Goal: Transaction & Acquisition: Purchase product/service

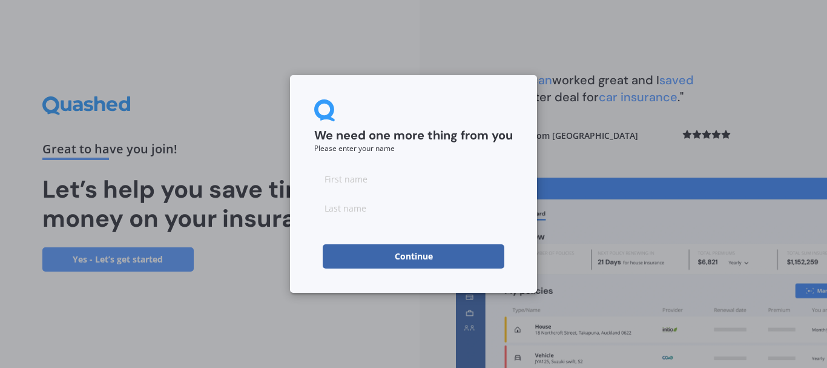
click at [357, 182] on input at bounding box center [413, 179] width 199 height 24
type input "[PERSON_NAME]"
click at [369, 213] on input at bounding box center [413, 208] width 199 height 24
type input "GEARD"
click at [383, 249] on button "Continue" at bounding box center [414, 256] width 182 height 24
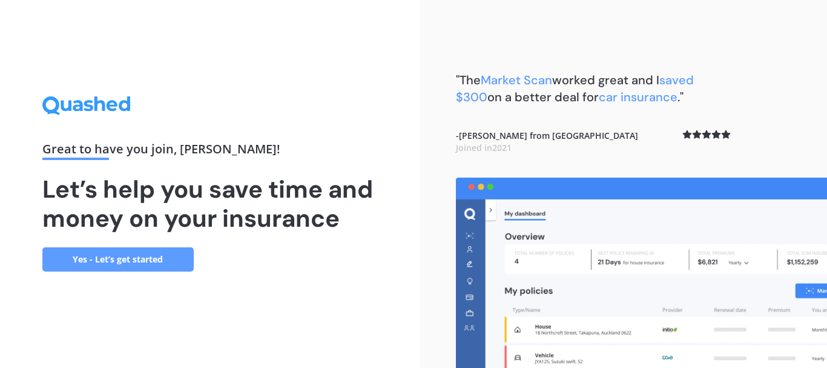
click at [148, 257] on link "Yes - Let’s get started" at bounding box center [117, 259] width 151 height 24
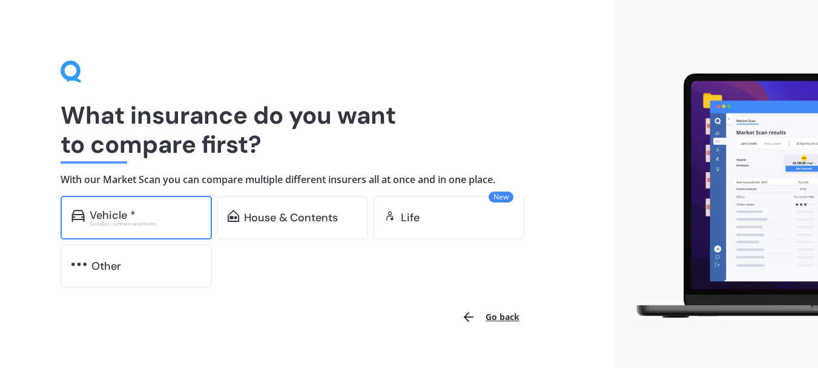
click at [139, 211] on div "Vehicle *" at bounding box center [145, 215] width 111 height 12
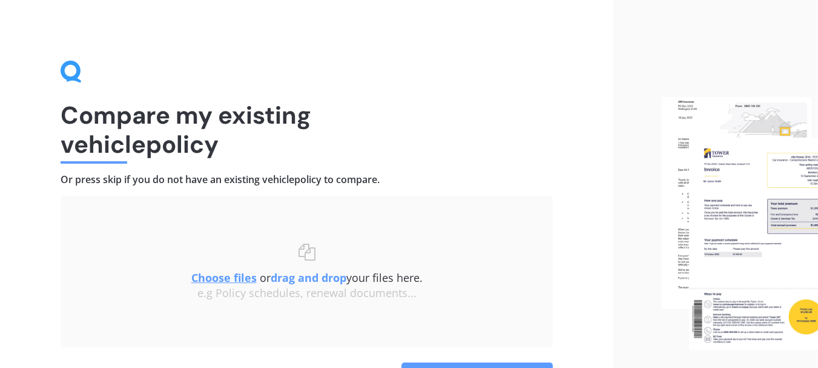
click at [317, 130] on h1 "Compare my existing vehicle policy" at bounding box center [307, 130] width 492 height 58
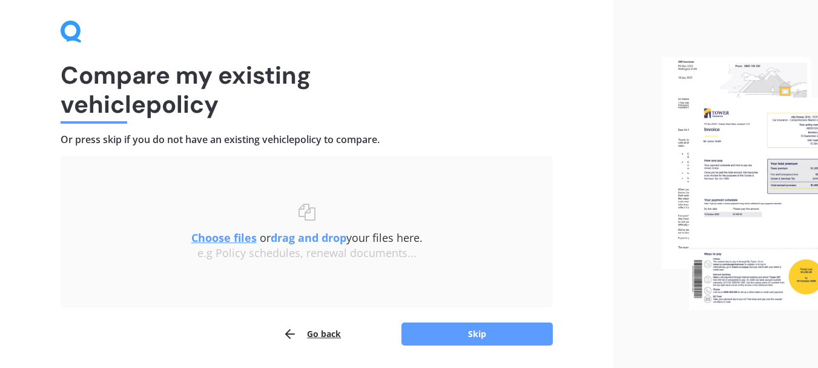
scroll to position [49, 0]
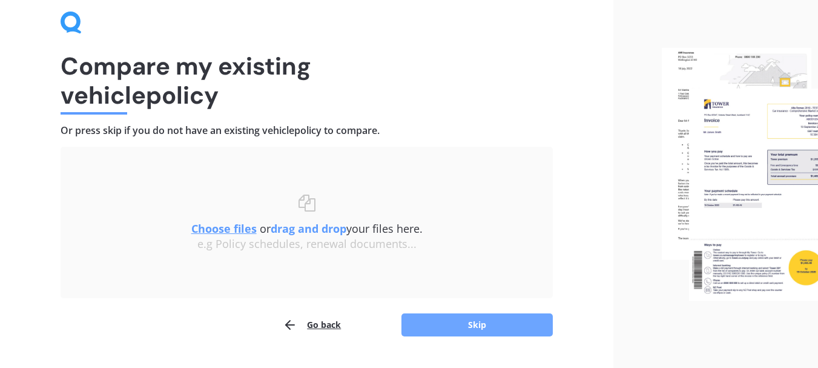
click at [472, 319] on button "Skip" at bounding box center [476, 324] width 151 height 23
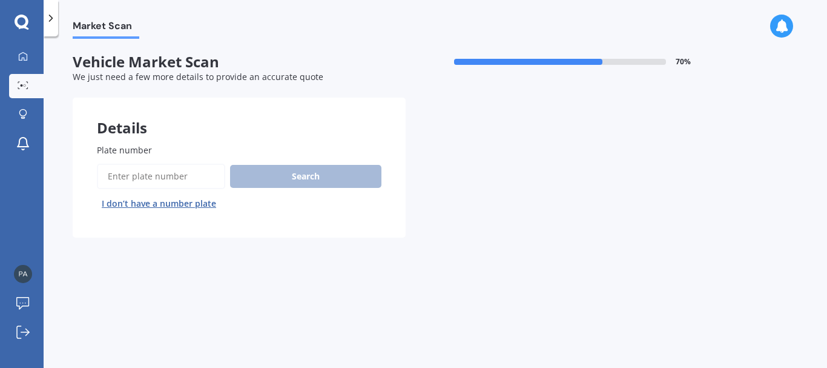
click at [174, 171] on input "Plate number" at bounding box center [161, 175] width 128 height 25
click at [165, 203] on button "I don’t have a number plate" at bounding box center [159, 203] width 124 height 19
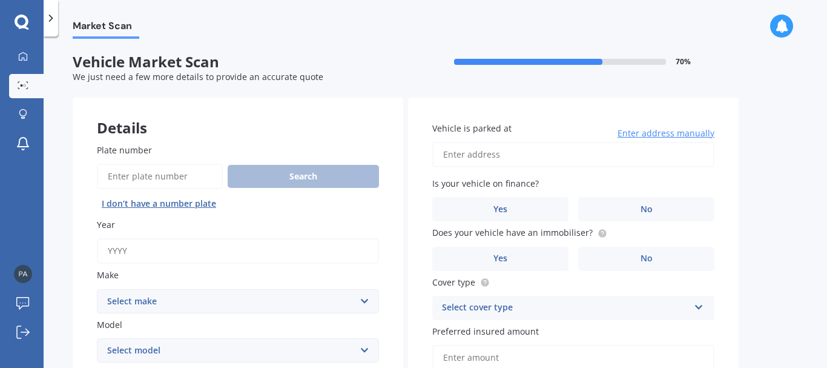
click at [162, 252] on input "Year" at bounding box center [238, 250] width 282 height 25
type input "1998"
click at [165, 302] on select "Select make AC ALFA ROMEO ASTON [PERSON_NAME] AUDI AUSTIN BEDFORD Bentley BMW B…" at bounding box center [238, 301] width 282 height 24
select select "BMW"
click at [97, 289] on select "Select make AC ALFA ROMEO ASTON [PERSON_NAME] AUDI AUSTIN BEDFORD Bentley BMW B…" at bounding box center [238, 301] width 282 height 24
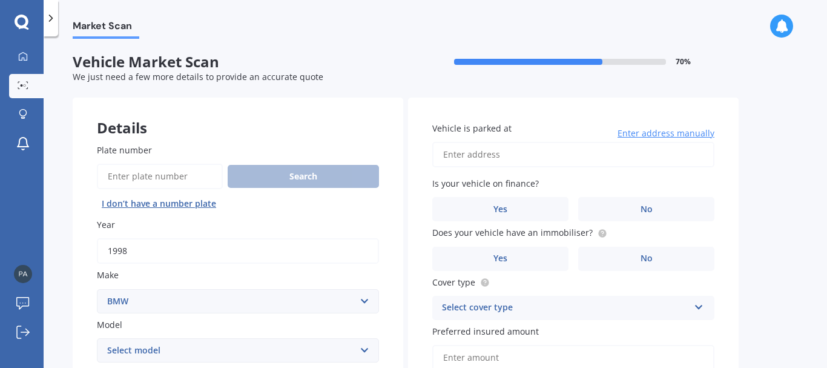
click at [178, 352] on select "Select model 116 116I 118 118D 120 130 218D 220I 225 250 316 318 320 320 i 323 …" at bounding box center [238, 350] width 282 height 24
select select "Z3"
click at [97, 338] on select "Select model 116 116I 118 118D 120 130 218D 220I 225 250 316 318 320 320 i 323 …" at bounding box center [238, 350] width 282 height 24
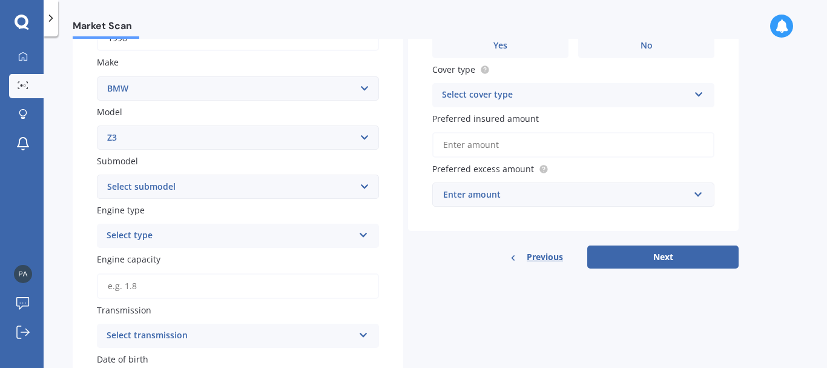
scroll to position [234, 0]
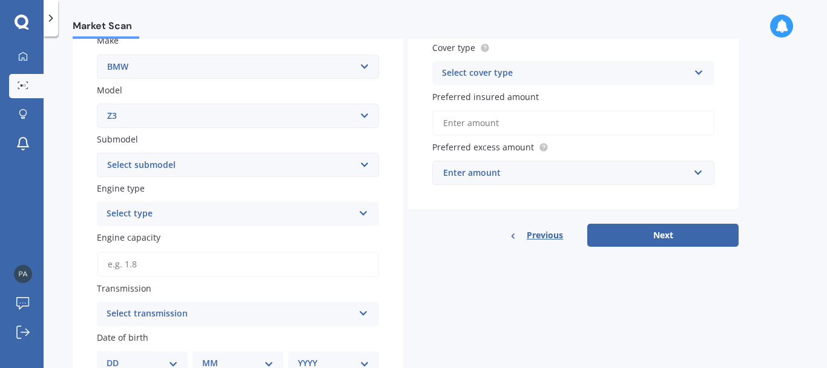
click at [363, 167] on select "Select submodel 1.9 i 2.0 i 2.2 i 2.8 i 3.0 i 3.2i M-Coupe Sport" at bounding box center [238, 165] width 282 height 24
click at [322, 265] on input "Engine capacity" at bounding box center [238, 263] width 282 height 25
click at [365, 314] on icon at bounding box center [363, 310] width 10 height 8
click at [222, 247] on div "Auto" at bounding box center [237, 247] width 281 height 22
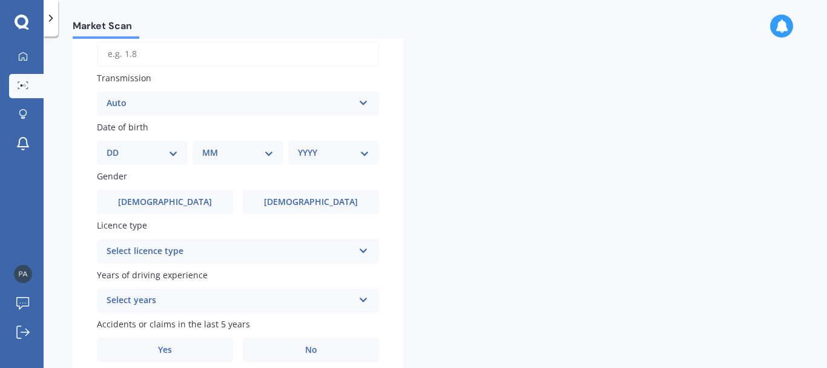
scroll to position [447, 0]
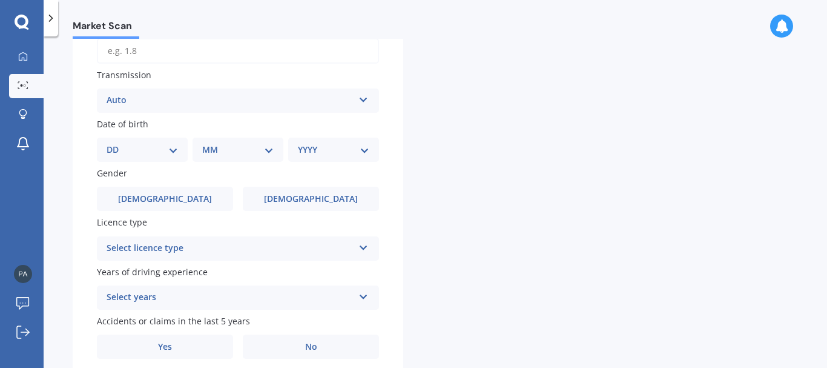
click at [125, 148] on select "DD 01 02 03 04 05 06 07 08 09 10 11 12 13 14 15 16 17 18 19 20 21 22 23 24 25 2…" at bounding box center [142, 149] width 71 height 13
select select "13"
click at [116, 143] on select "DD 01 02 03 04 05 06 07 08 09 10 11 12 13 14 15 16 17 18 19 20 21 22 23 24 25 2…" at bounding box center [142, 149] width 71 height 13
click at [218, 149] on select "MM 01 02 03 04 05 06 07 08 09 10 11 12" at bounding box center [240, 149] width 67 height 13
select select "10"
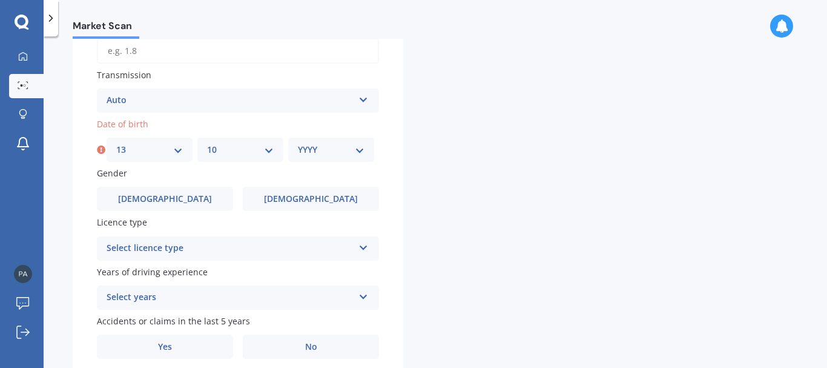
click at [207, 143] on select "MM 01 02 03 04 05 06 07 08 09 10 11 12" at bounding box center [240, 149] width 67 height 13
click at [301, 146] on select "YYYY 2025 2024 2023 2022 2021 2020 2019 2018 2017 2016 2015 2014 2013 2012 2011…" at bounding box center [331, 149] width 67 height 13
select select "1968"
click at [298, 143] on select "YYYY 2025 2024 2023 2022 2021 2020 2019 2018 2017 2016 2015 2014 2013 2012 2011…" at bounding box center [331, 149] width 67 height 13
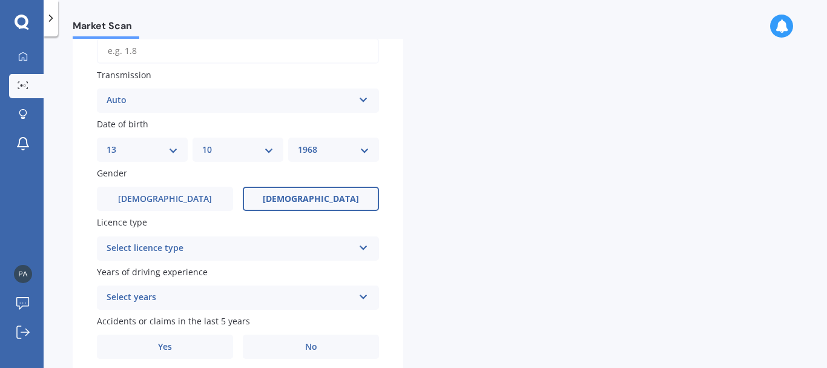
click at [298, 197] on span "[DEMOGRAPHIC_DATA]" at bounding box center [311, 199] width 96 height 10
click at [0, 0] on input "[DEMOGRAPHIC_DATA]" at bounding box center [0, 0] width 0 height 0
click at [365, 244] on icon at bounding box center [363, 245] width 10 height 8
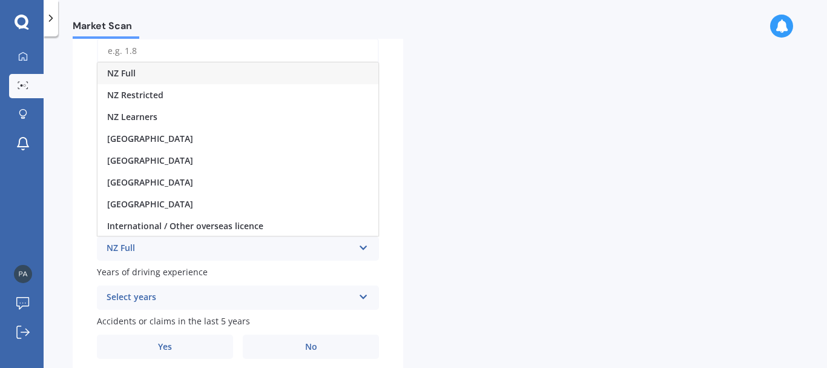
click at [174, 71] on div "NZ Full" at bounding box center [237, 73] width 281 height 22
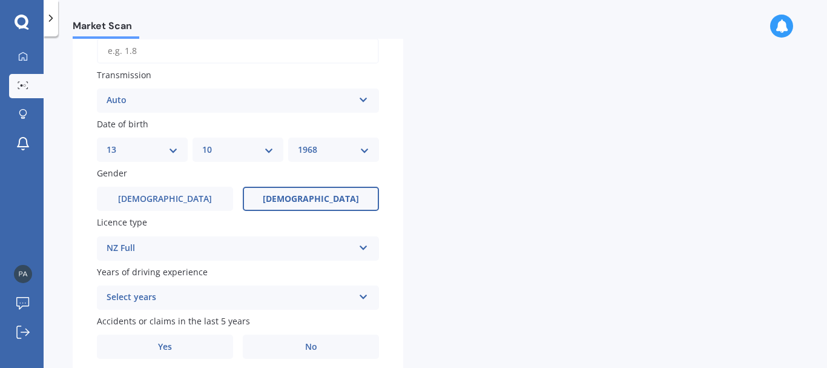
click at [365, 297] on icon at bounding box center [363, 294] width 10 height 8
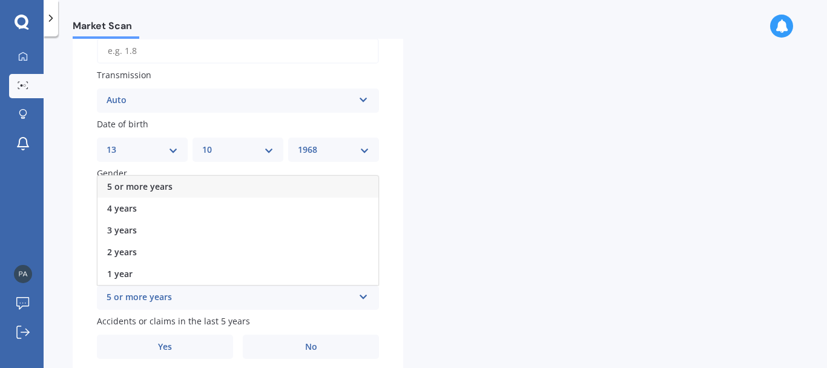
click at [157, 184] on span "5 or more years" at bounding box center [139, 186] width 65 height 12
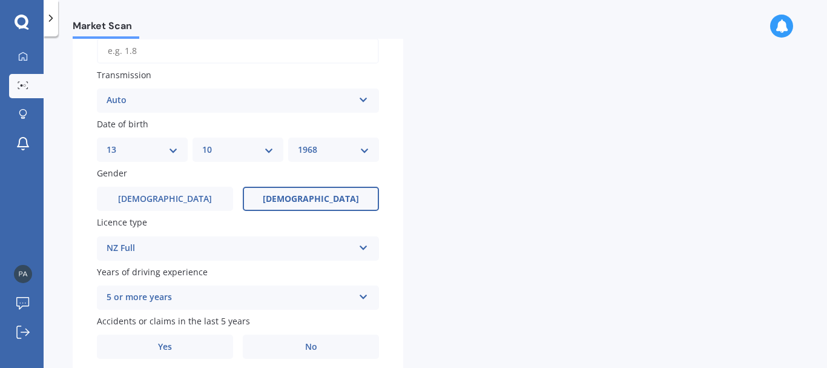
scroll to position [494, 0]
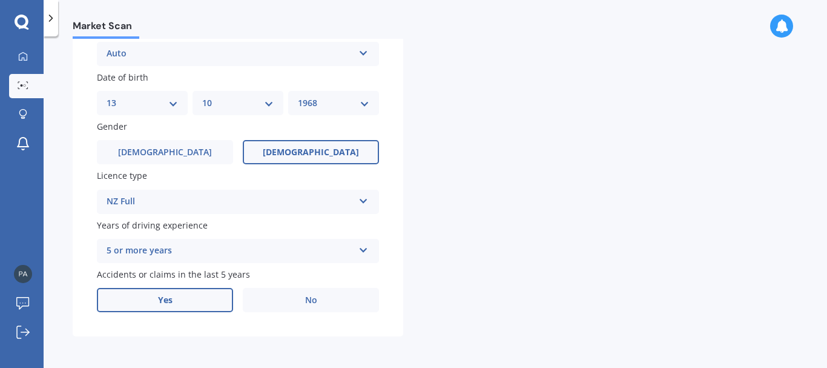
click at [161, 301] on span "Yes" at bounding box center [165, 300] width 15 height 10
click at [0, 0] on input "Yes" at bounding box center [0, 0] width 0 height 0
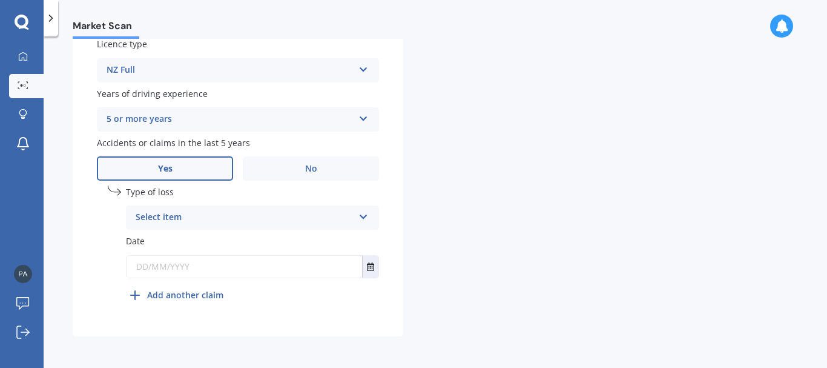
click at [363, 214] on icon at bounding box center [363, 214] width 10 height 8
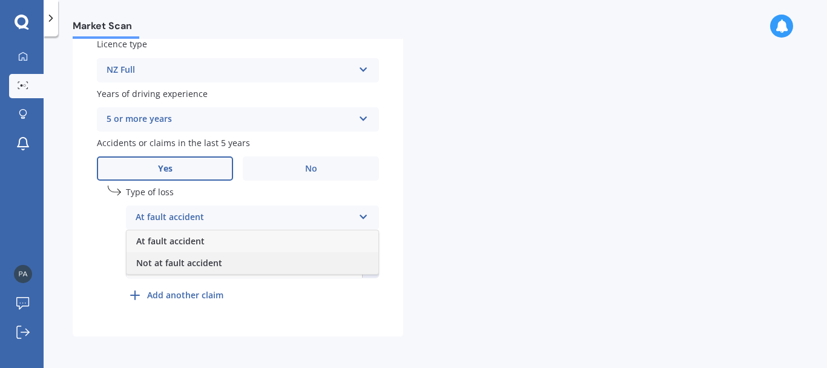
click at [248, 262] on div "Not at fault accident" at bounding box center [253, 263] width 252 height 22
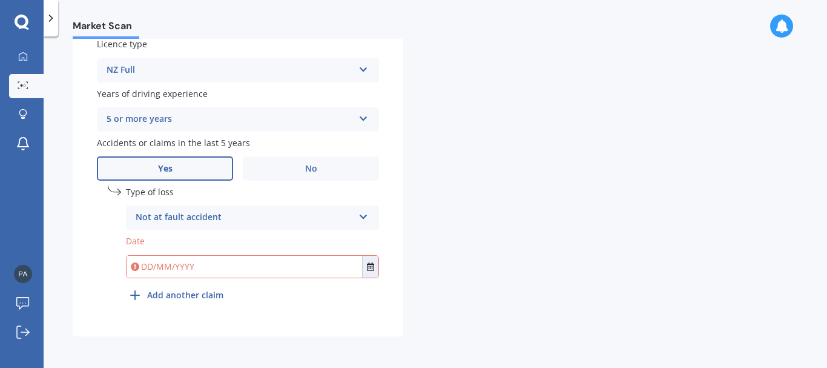
click at [251, 271] on input "text" at bounding box center [245, 267] width 236 height 22
click at [305, 168] on span "No" at bounding box center [311, 168] width 12 height 10
click at [0, 0] on input "No" at bounding box center [0, 0] width 0 height 0
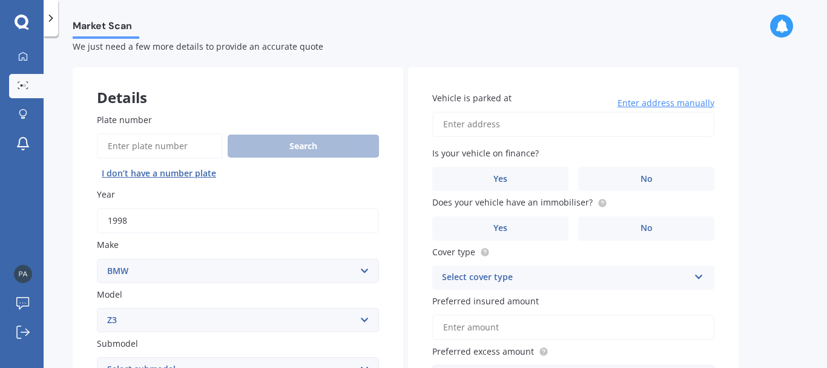
scroll to position [27, 0]
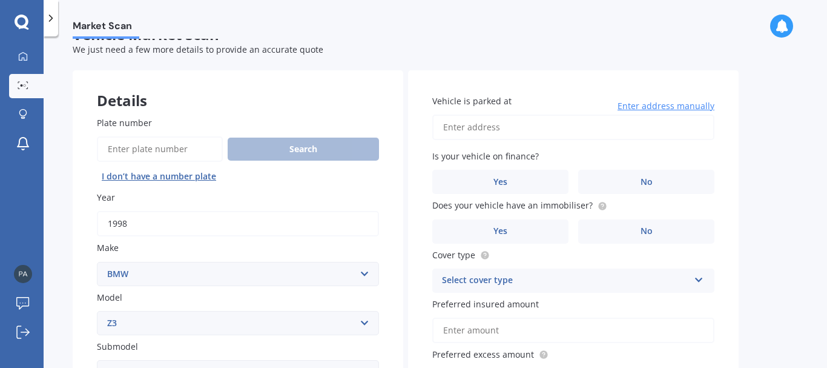
click at [539, 119] on input "Vehicle is parked at" at bounding box center [573, 126] width 282 height 25
type input "[STREET_ADDRESS]"
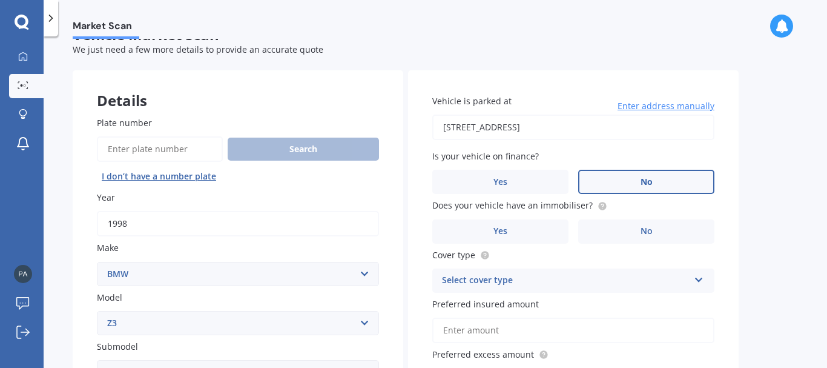
click at [636, 183] on label "No" at bounding box center [646, 182] width 136 height 24
click at [0, 0] on input "No" at bounding box center [0, 0] width 0 height 0
click at [501, 233] on span "Yes" at bounding box center [500, 231] width 15 height 10
click at [0, 0] on input "Yes" at bounding box center [0, 0] width 0 height 0
click at [701, 280] on icon at bounding box center [699, 277] width 10 height 8
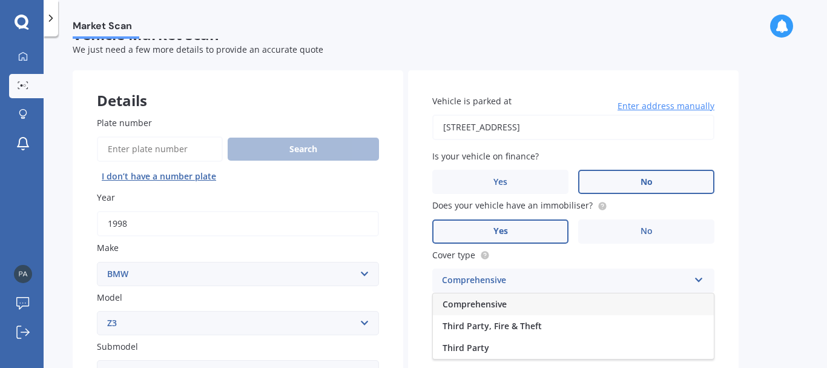
click at [536, 308] on div "Comprehensive" at bounding box center [573, 304] width 281 height 22
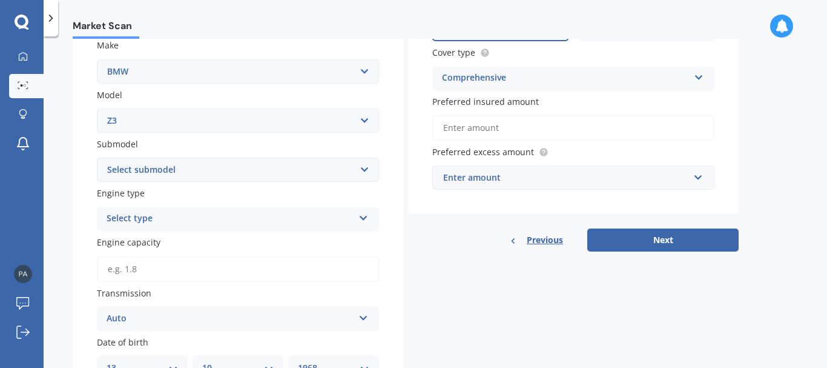
scroll to position [234, 0]
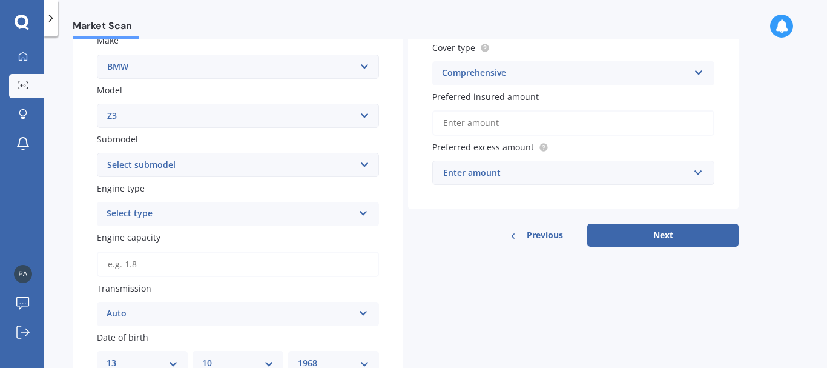
click at [488, 119] on input "Preferred insured amount" at bounding box center [573, 122] width 282 height 25
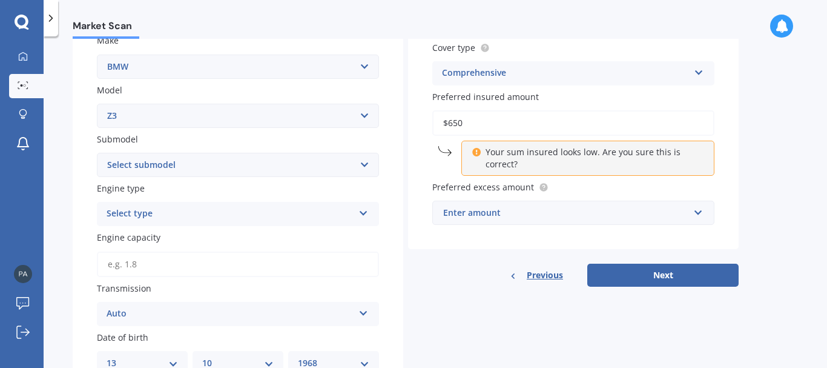
type input "$6,500"
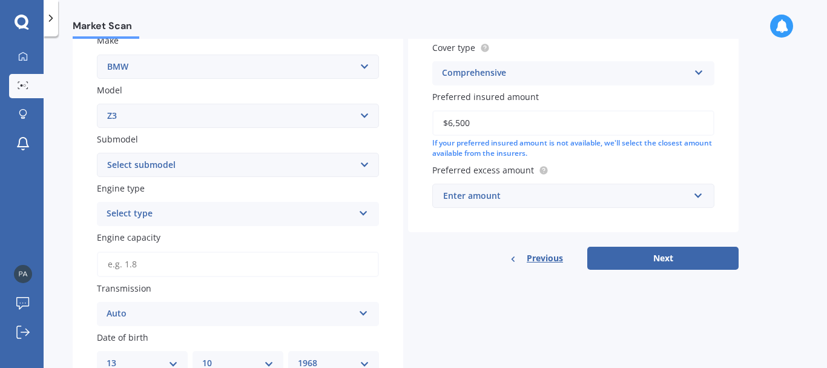
drag, startPoint x: 489, startPoint y: 125, endPoint x: 423, endPoint y: 117, distance: 65.9
click at [423, 117] on div "Vehicle is parked at [STREET_ADDRESS] Enter address manually Is your vehicle on…" at bounding box center [573, 47] width 331 height 369
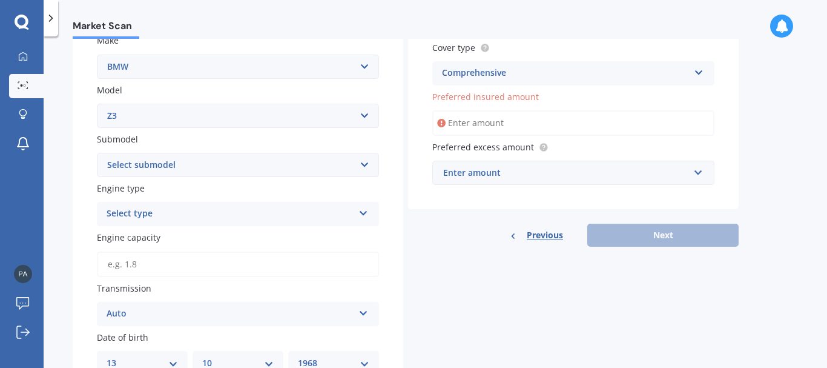
click at [501, 173] on div "Enter amount" at bounding box center [566, 172] width 246 height 13
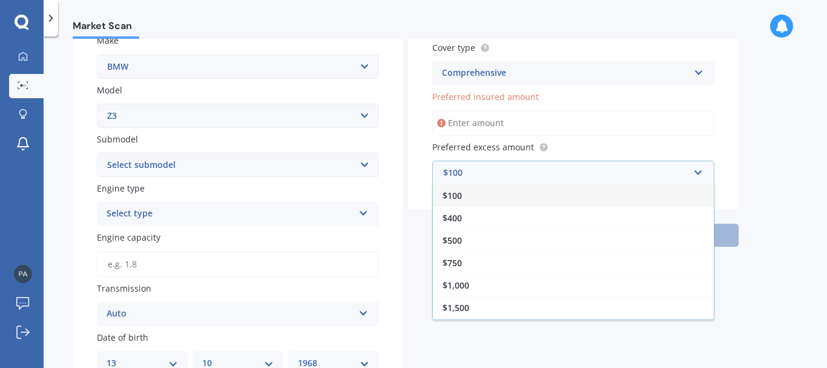
click at [564, 116] on input "Preferred insured amount" at bounding box center [573, 122] width 282 height 25
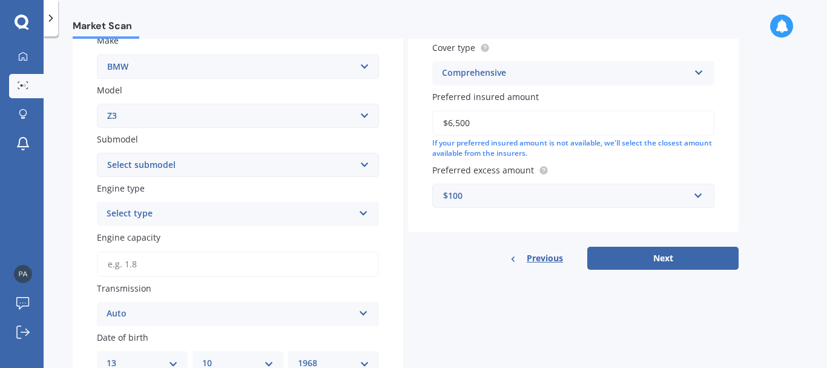
type input "$6,500"
click at [587, 165] on label "Preferred excess amount" at bounding box center [570, 169] width 277 height 13
click at [655, 256] on button "Next" at bounding box center [662, 257] width 151 height 23
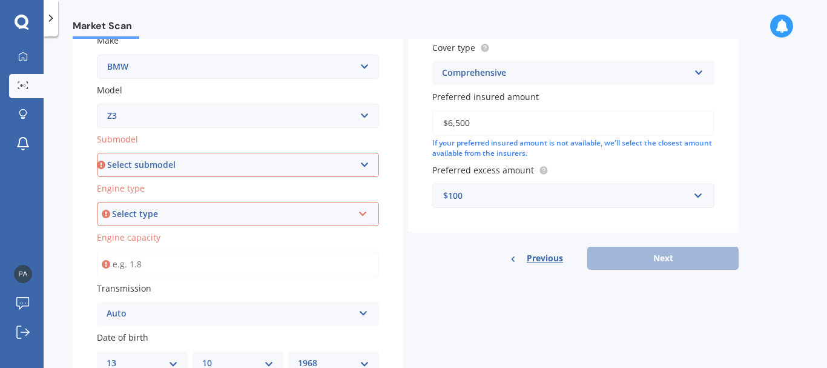
click at [654, 262] on div "Previous Next" at bounding box center [573, 257] width 331 height 23
click at [363, 163] on select "Select submodel 1.9 i 2.0 i 2.2 i 2.8 i 3.0 i 3.2i M-Coupe Sport" at bounding box center [238, 165] width 282 height 24
select select "M-COUPE SPORT"
click at [97, 153] on select "Select submodel 1.9 i 2.0 i 2.2 i 2.8 i 3.0 i 3.2i M-Coupe Sport" at bounding box center [238, 165] width 282 height 24
click at [363, 214] on icon at bounding box center [363, 211] width 10 height 8
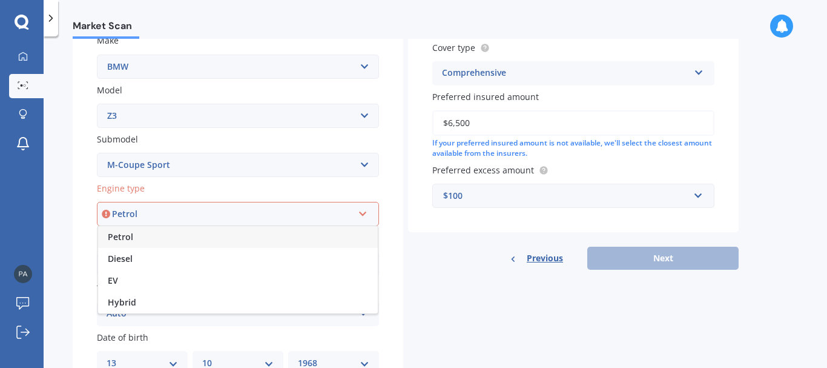
click at [124, 236] on span "Petrol" at bounding box center [120, 237] width 25 height 12
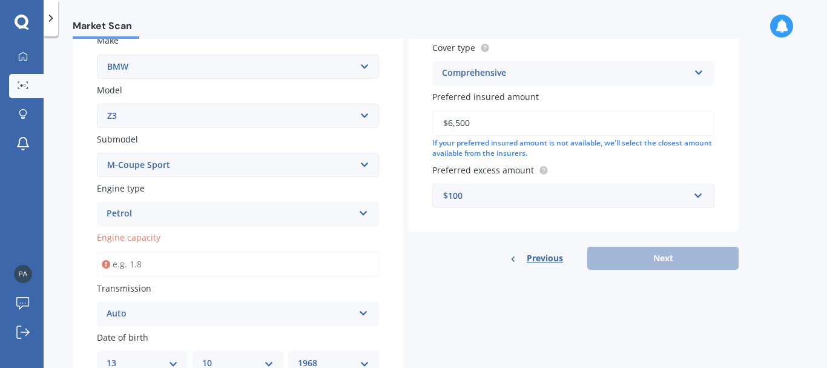
click at [213, 262] on input "Engine capacity" at bounding box center [238, 263] width 282 height 25
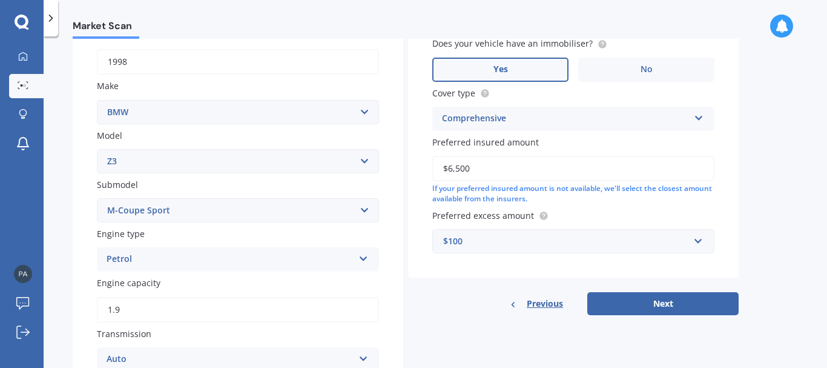
scroll to position [230, 0]
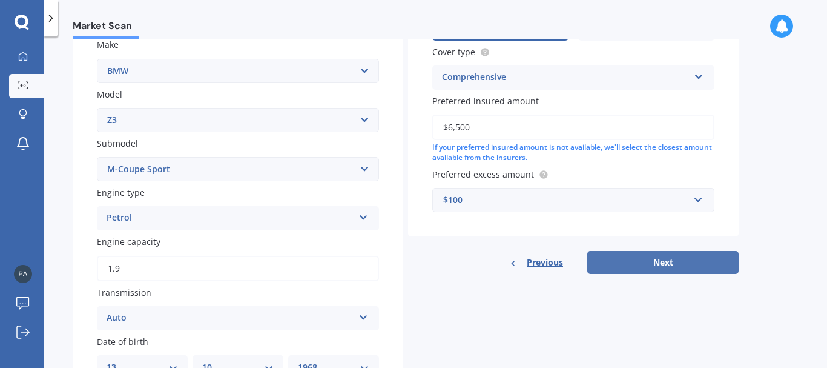
type input "1.9"
click at [655, 262] on button "Next" at bounding box center [662, 262] width 151 height 23
select select "13"
select select "10"
select select "1968"
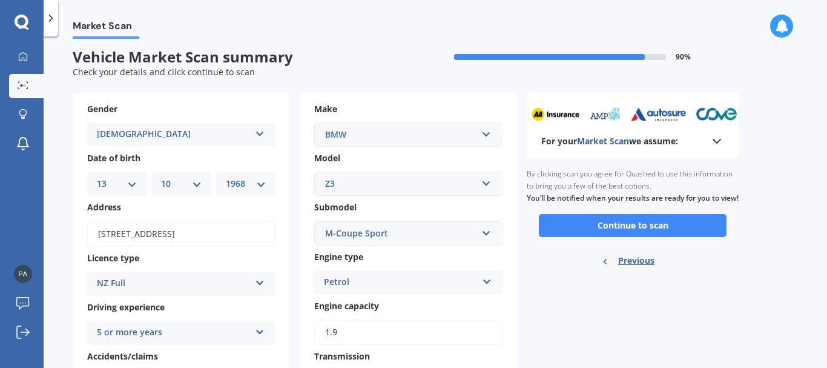
scroll to position [6, 0]
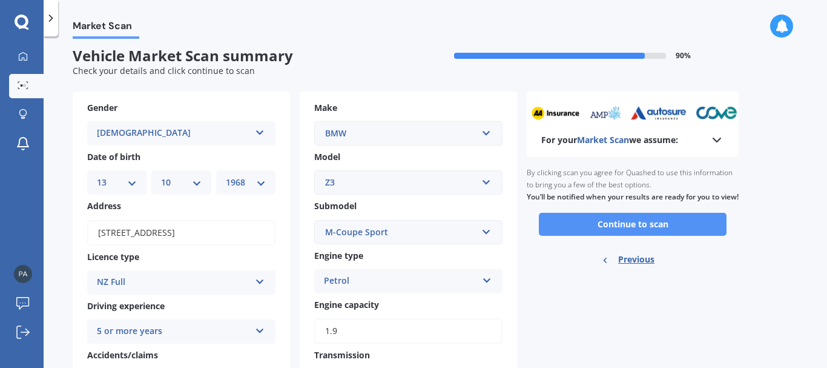
click at [634, 236] on button "Continue to scan" at bounding box center [633, 224] width 188 height 23
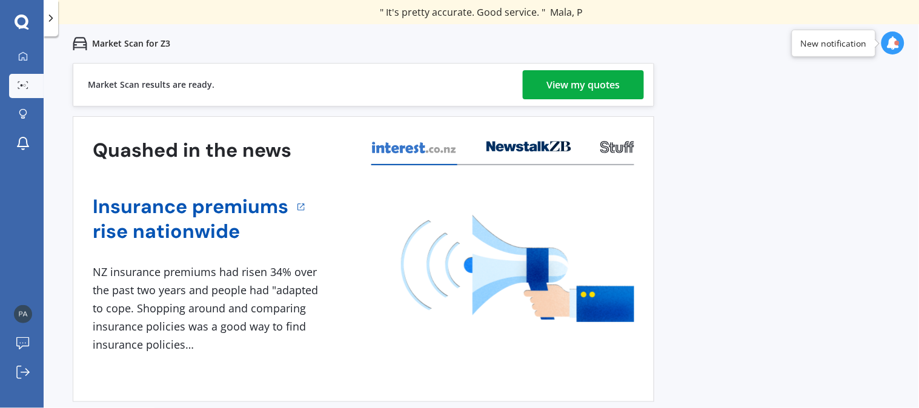
click at [568, 82] on div "View my quotes" at bounding box center [583, 84] width 73 height 29
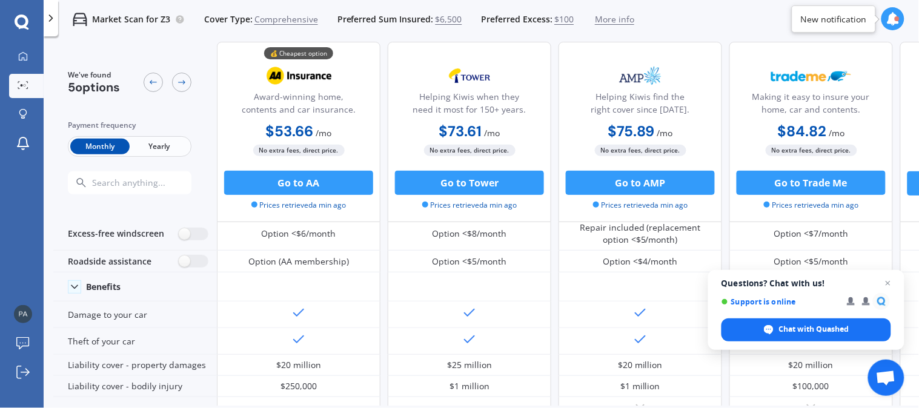
scroll to position [59, 0]
click at [162, 145] on span "Yearly" at bounding box center [159, 147] width 59 height 16
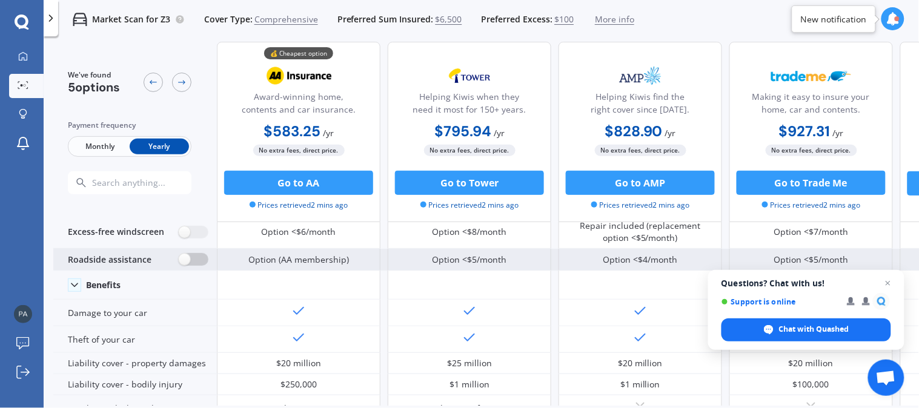
click at [190, 256] on label at bounding box center [194, 259] width 30 height 13
radio input "true"
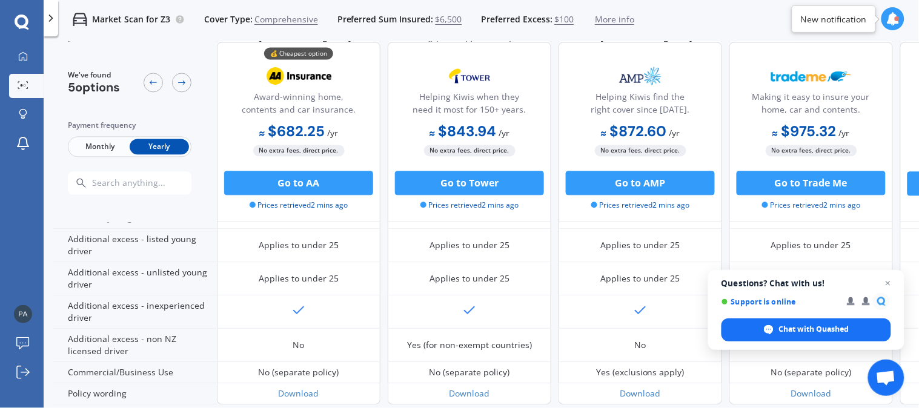
scroll to position [701, 0]
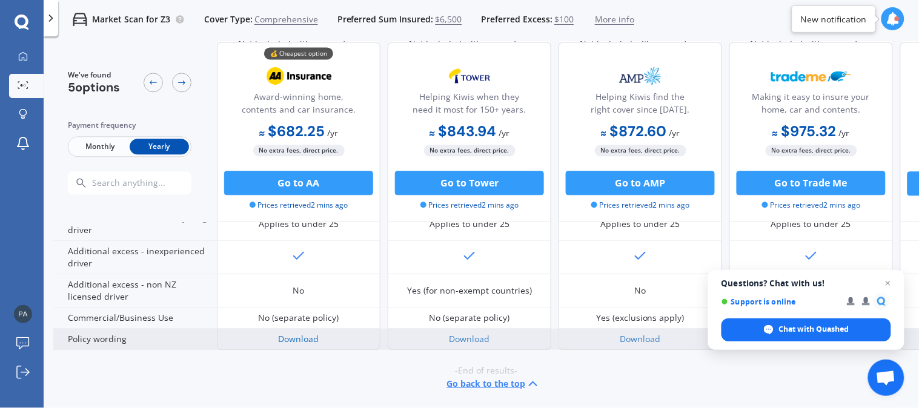
click at [289, 333] on link "Download" at bounding box center [299, 339] width 41 height 12
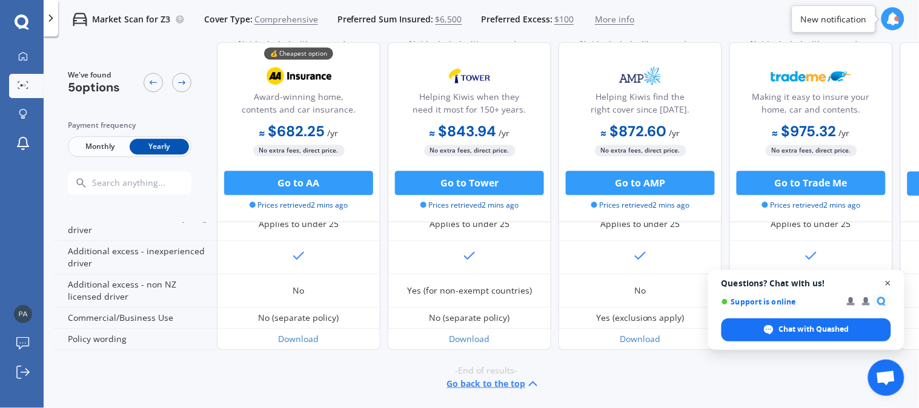
click at [826, 282] on span "Close chat" at bounding box center [887, 283] width 15 height 15
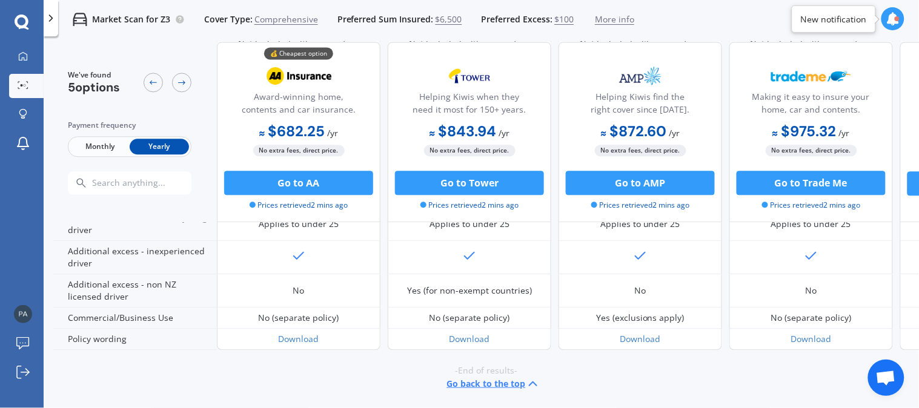
click at [20, 253] on div "My Dashboard Market Scan Explore insurance Notifications [PERSON_NAME] Submit f…" at bounding box center [22, 226] width 44 height 363
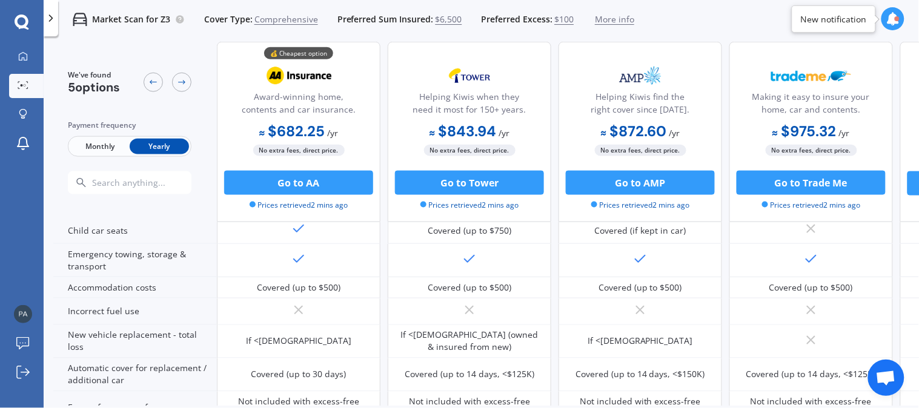
scroll to position [0, 0]
